Goal: Information Seeking & Learning: Learn about a topic

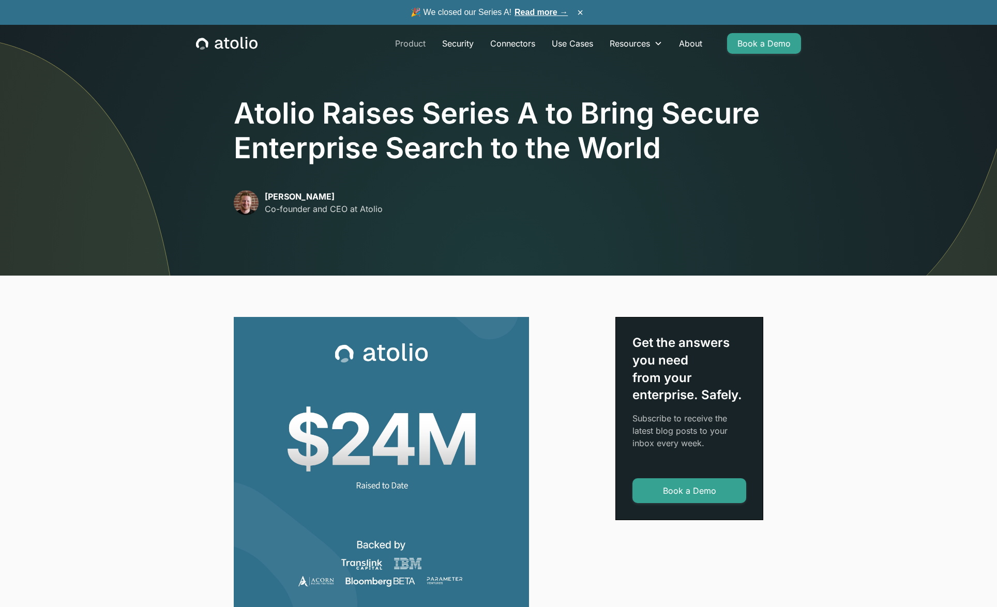
click at [407, 42] on link "Product" at bounding box center [410, 43] width 47 height 21
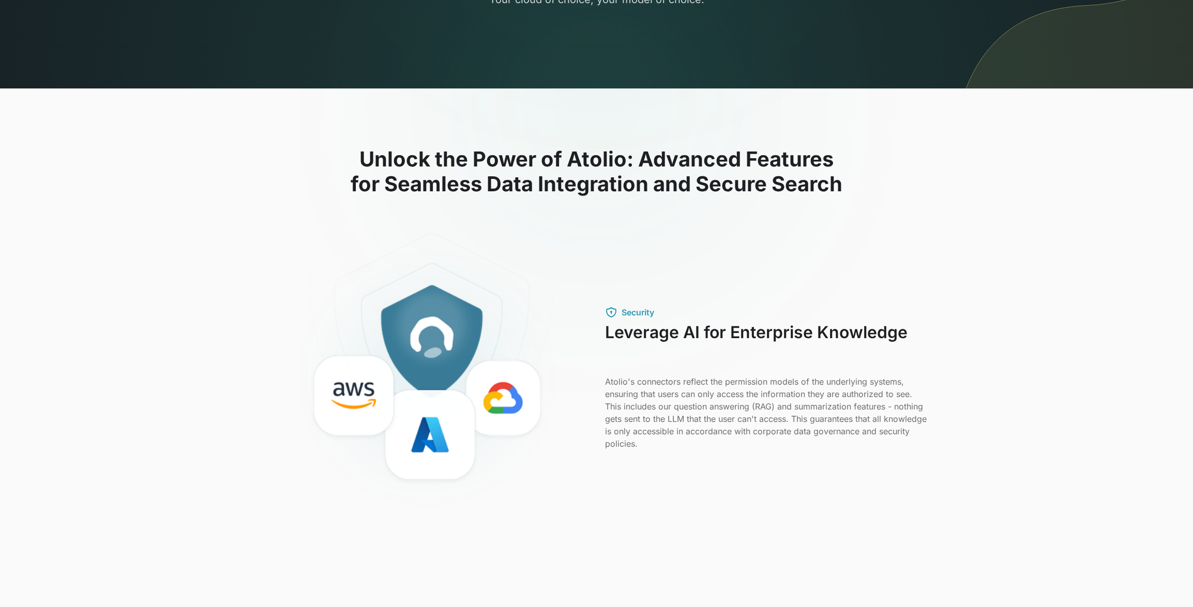
scroll to position [181, 0]
